Goal: Information Seeking & Learning: Check status

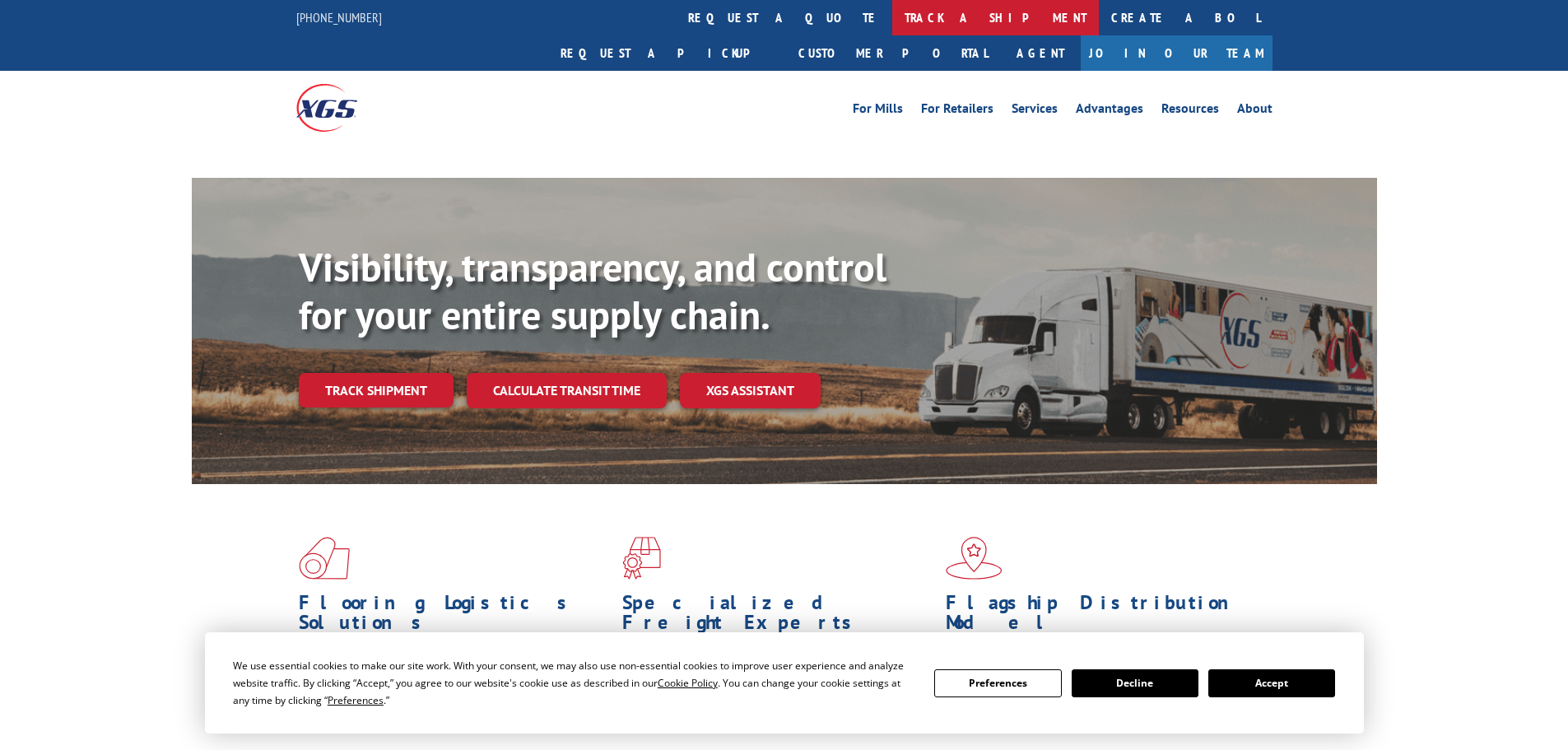
click at [892, 11] on link "track a shipment" at bounding box center [995, 17] width 207 height 35
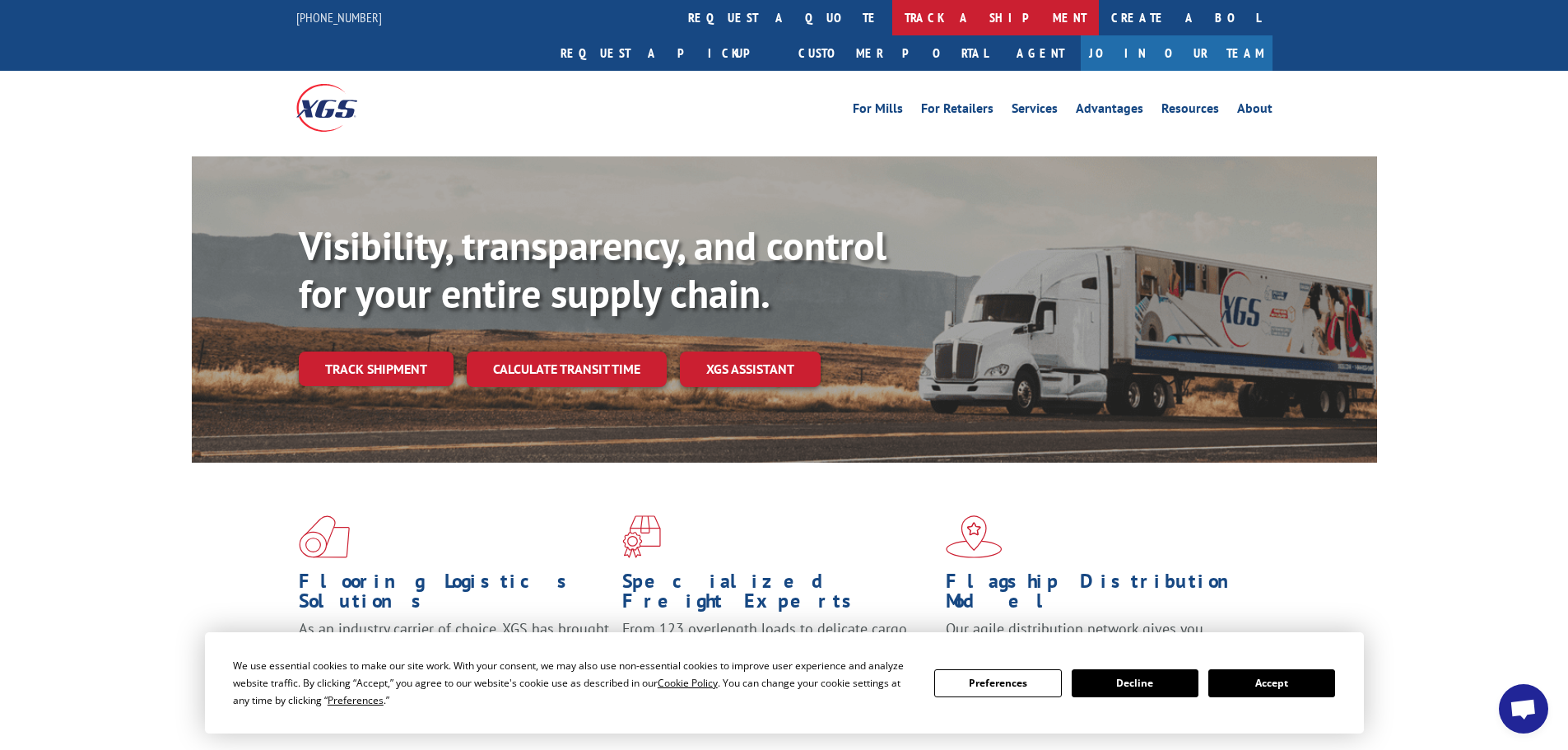
click at [892, 29] on link "track a shipment" at bounding box center [995, 17] width 207 height 35
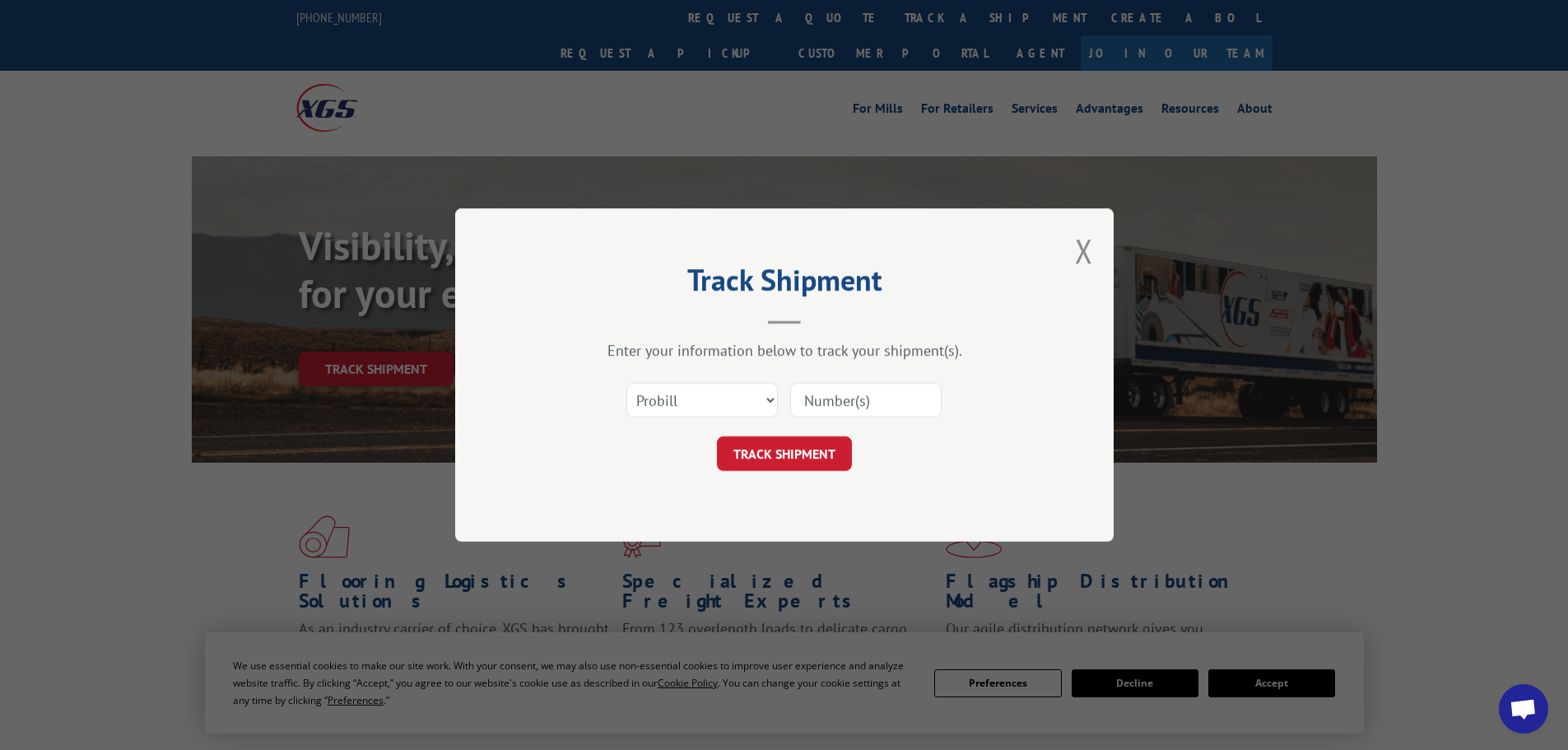
click at [854, 392] on input at bounding box center [866, 400] width 152 height 34
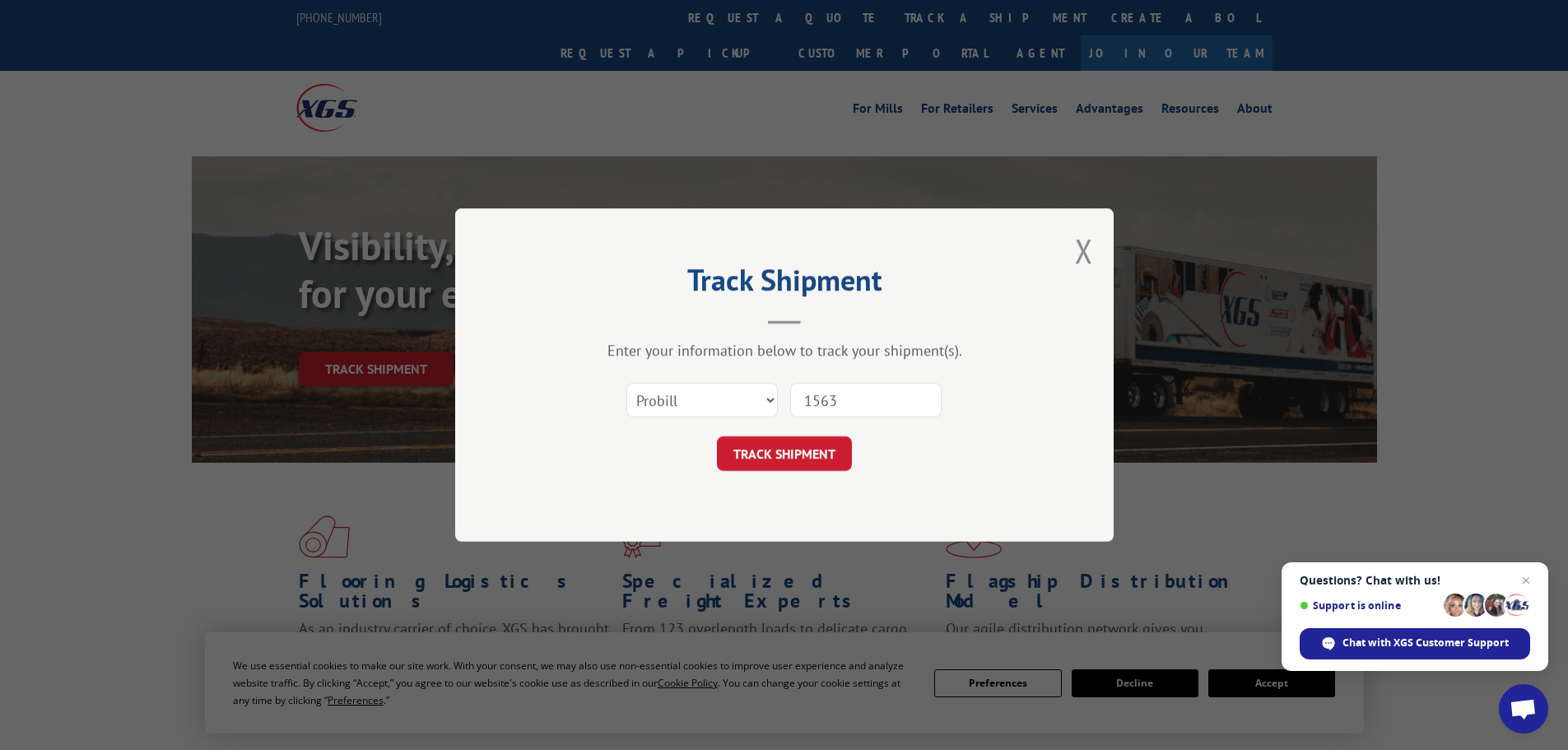
click at [897, 397] on input "1563" at bounding box center [866, 400] width 152 height 34
type input "156346532"
click at [813, 462] on button "TRACK SHIPMENT" at bounding box center [784, 453] width 135 height 34
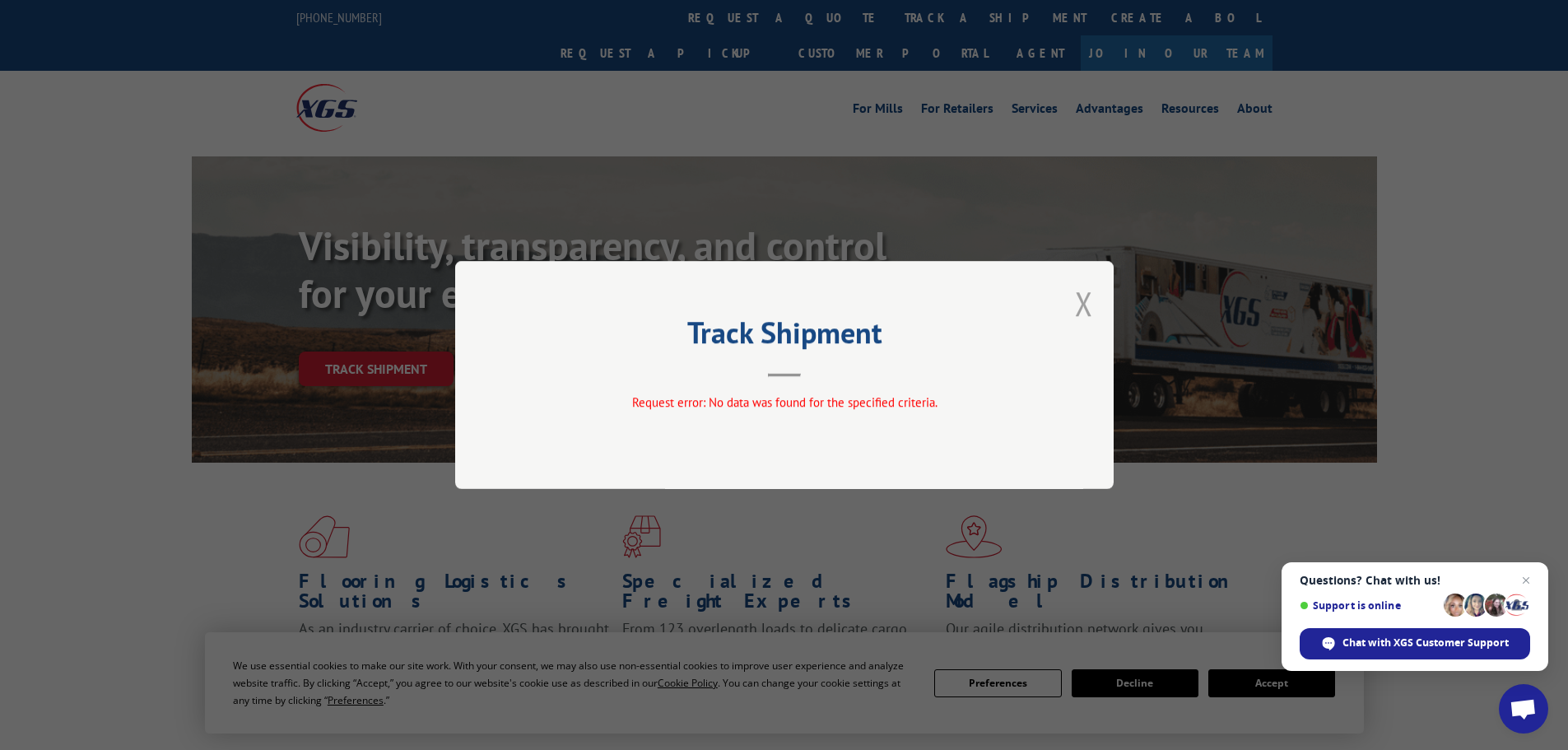
click at [1087, 298] on button "Close modal" at bounding box center [1084, 303] width 18 height 44
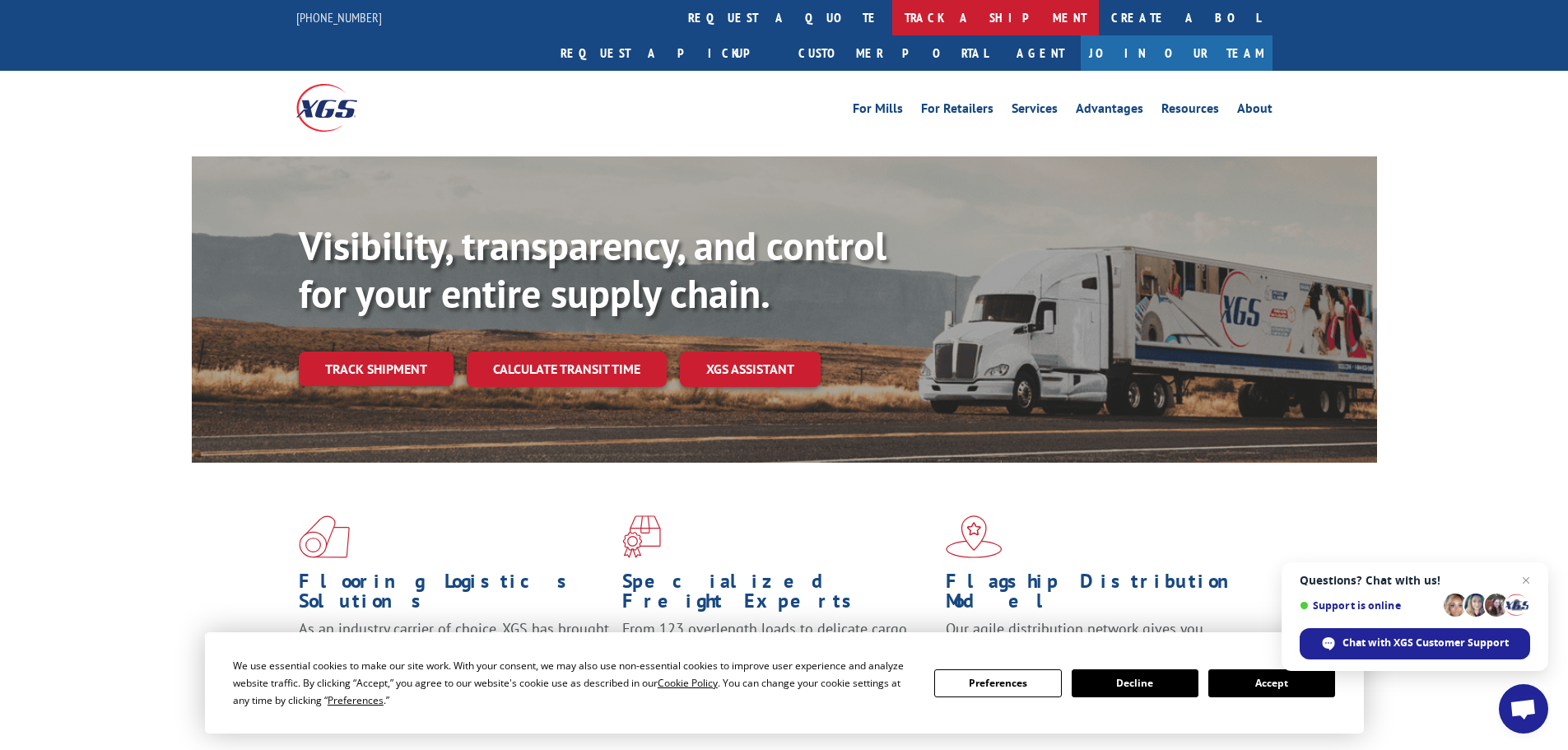
click at [892, 9] on link "track a shipment" at bounding box center [995, 17] width 207 height 35
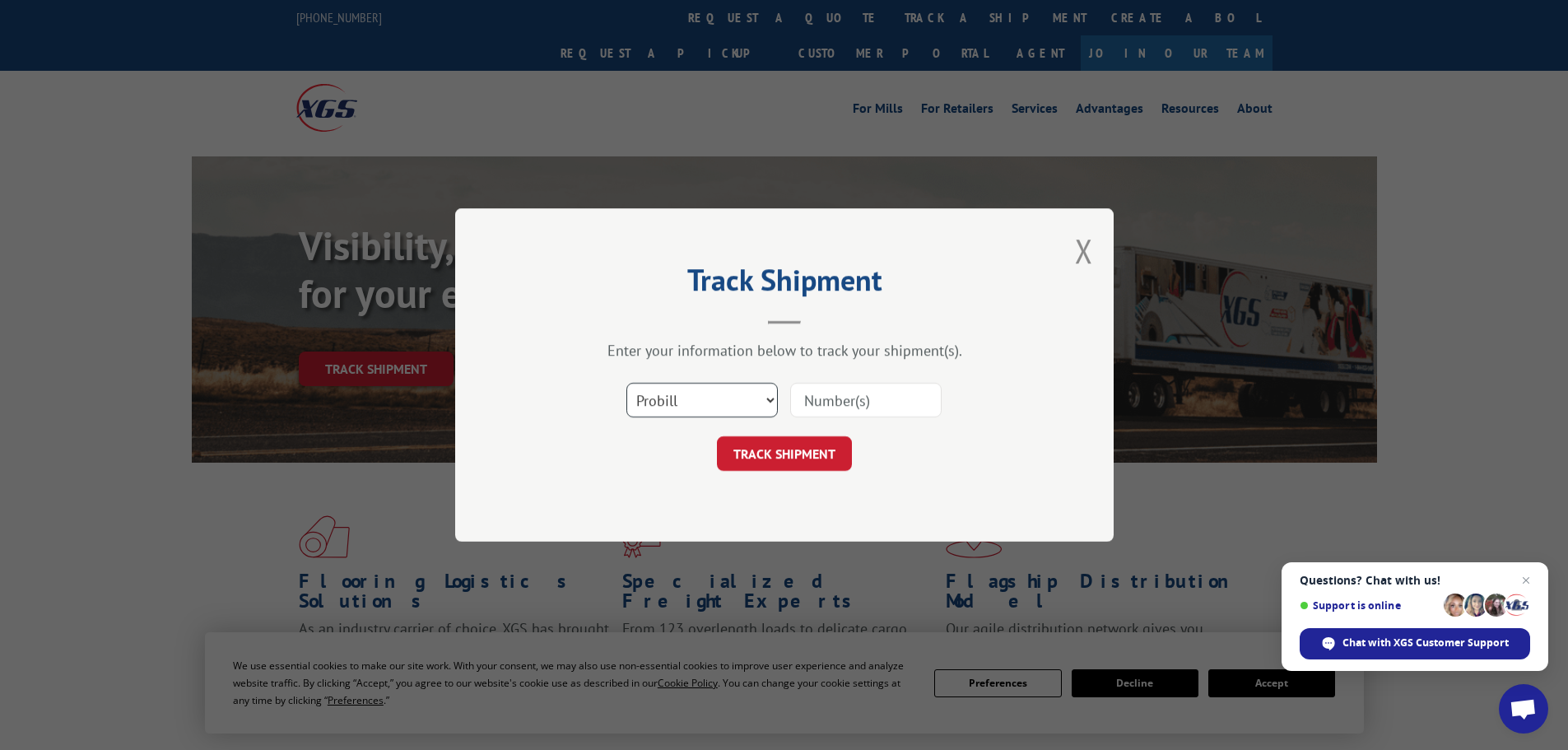
click at [674, 409] on select "Select category... Probill BOL PO" at bounding box center [702, 400] width 152 height 34
select select "bol"
click at [627, 383] on select "Select category... Probill BOL PO" at bounding box center [702, 400] width 152 height 34
click at [880, 410] on input at bounding box center [866, 400] width 152 height 34
type input "6017690"
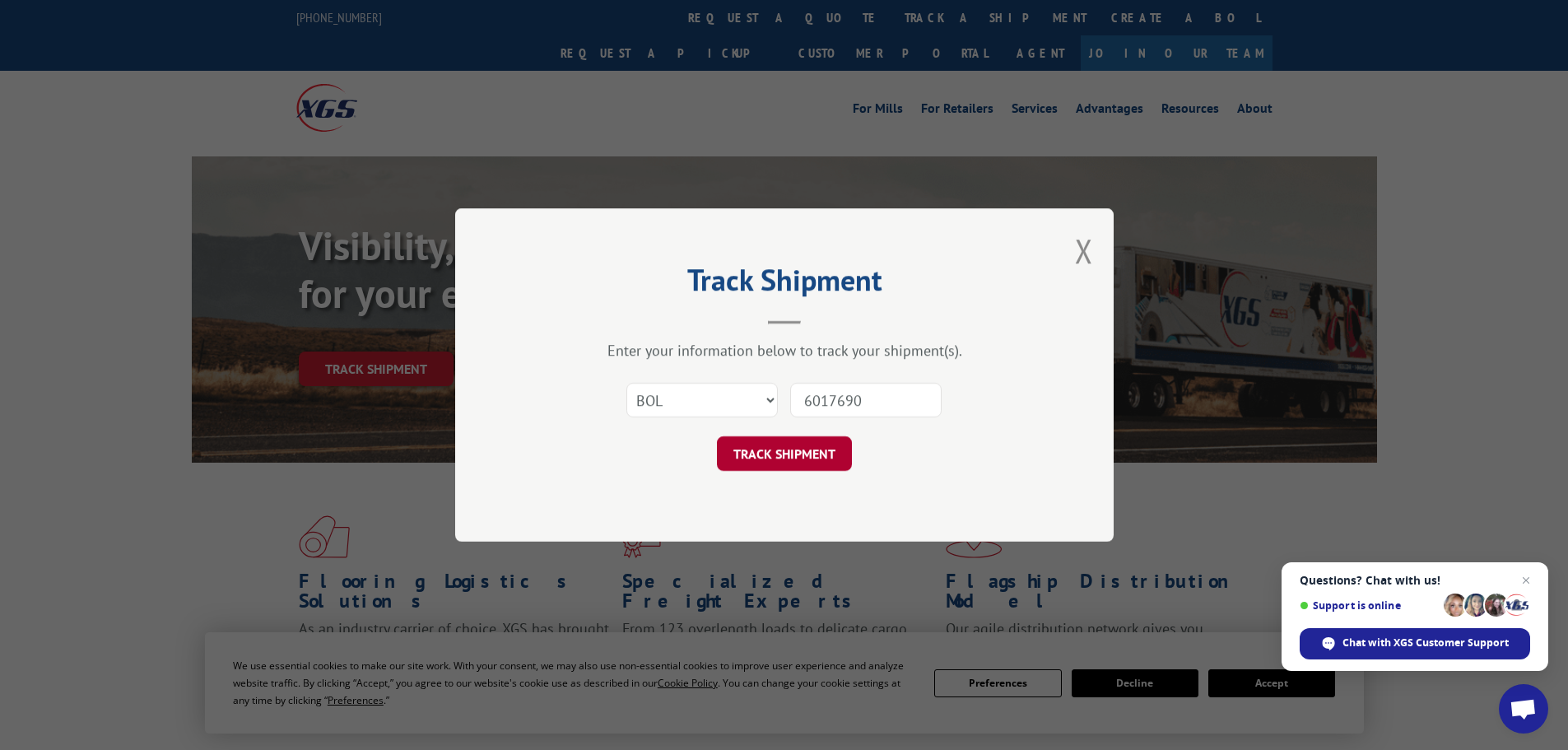
click at [786, 444] on button "TRACK SHIPMENT" at bounding box center [784, 453] width 135 height 34
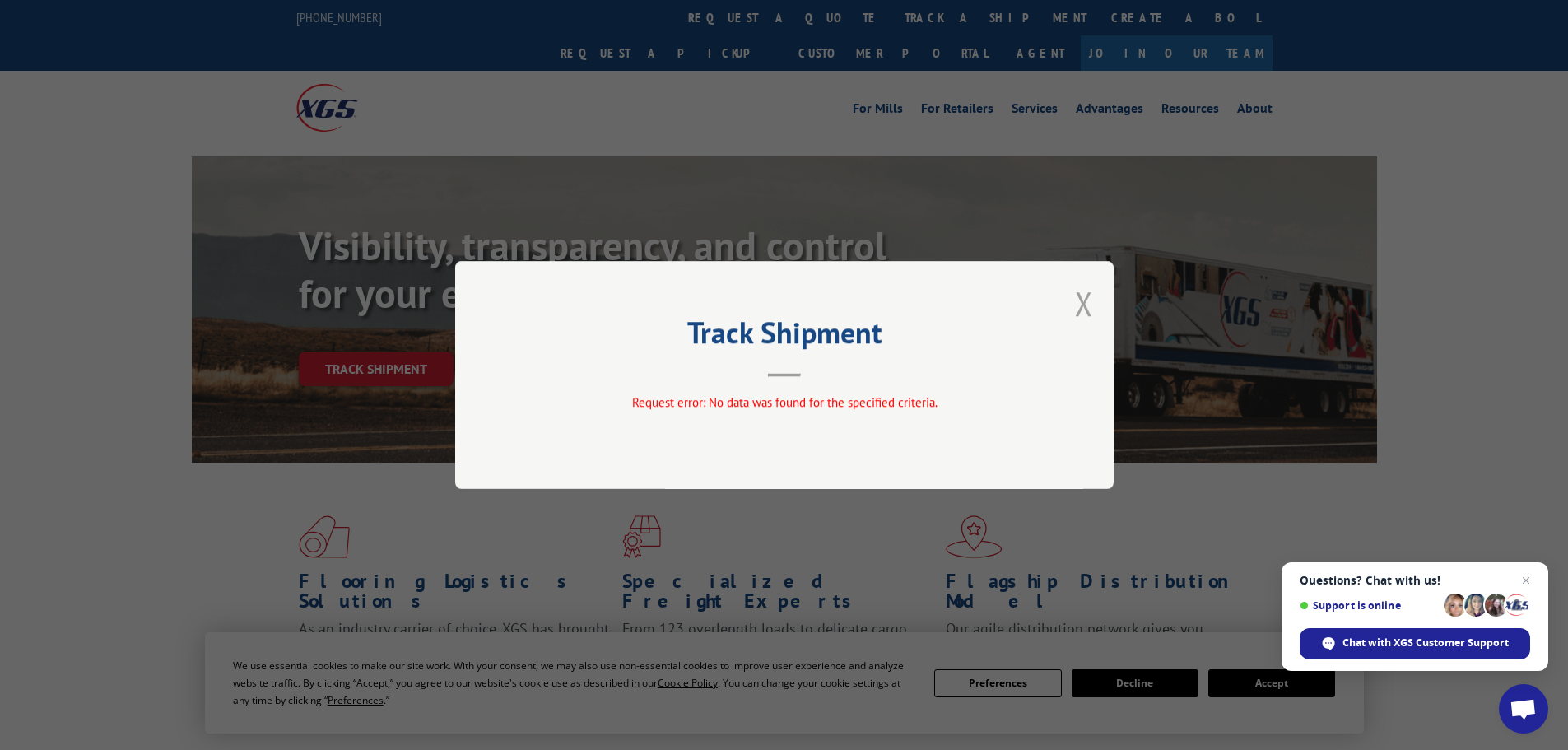
click at [1091, 291] on button "Close modal" at bounding box center [1084, 303] width 18 height 44
